Goal: Task Accomplishment & Management: Use online tool/utility

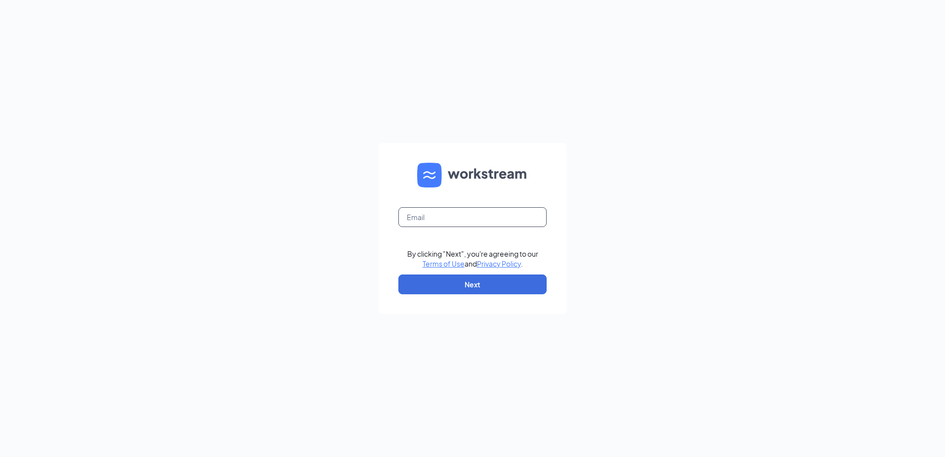
click at [416, 220] on input "text" at bounding box center [472, 217] width 148 height 20
type input "greatguestservice@gmail.com"
click at [431, 282] on button "Next" at bounding box center [472, 284] width 148 height 20
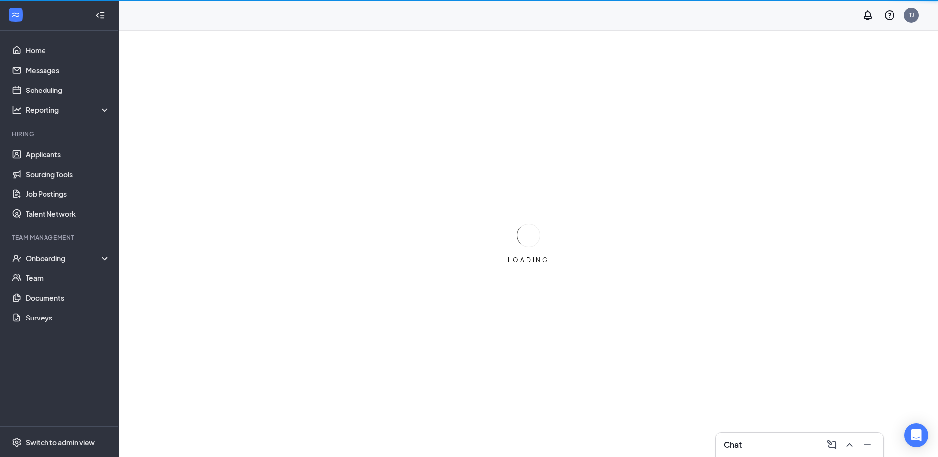
click at [55, 239] on div "Team Management" at bounding box center [60, 237] width 96 height 8
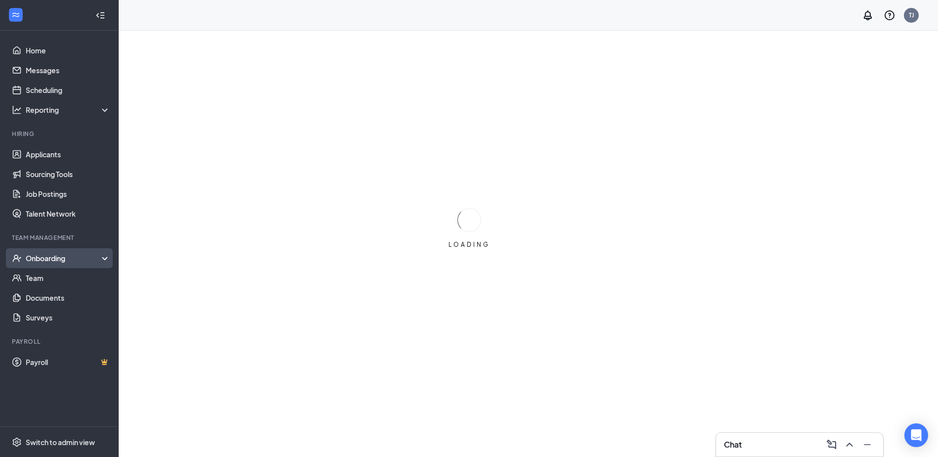
click at [60, 261] on div "Onboarding" at bounding box center [64, 258] width 76 height 10
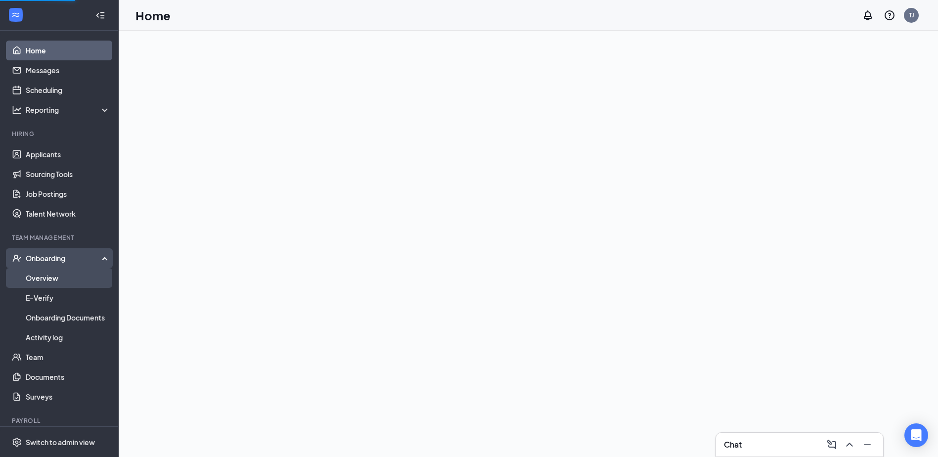
click at [55, 277] on link "Overview" at bounding box center [68, 278] width 85 height 20
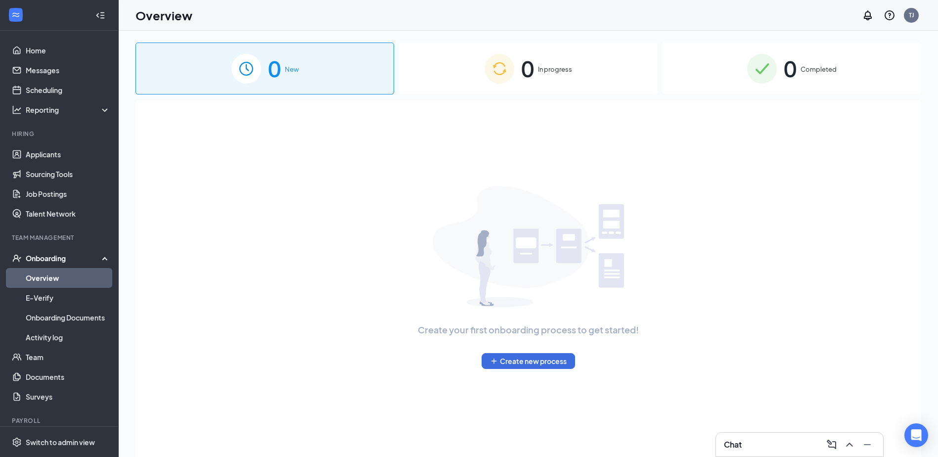
click at [517, 67] on div "0 In progress" at bounding box center [528, 69] width 258 height 52
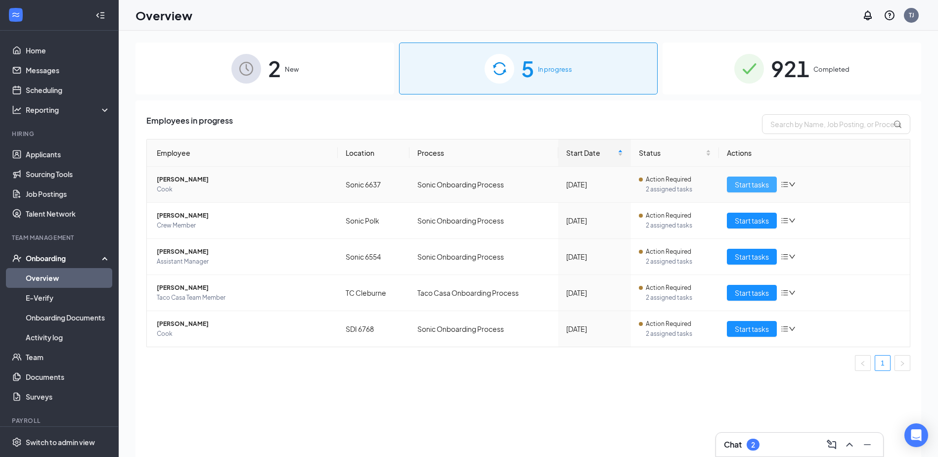
click at [749, 187] on span "Start tasks" at bounding box center [751, 184] width 34 height 11
